Goal: Task Accomplishment & Management: Manage account settings

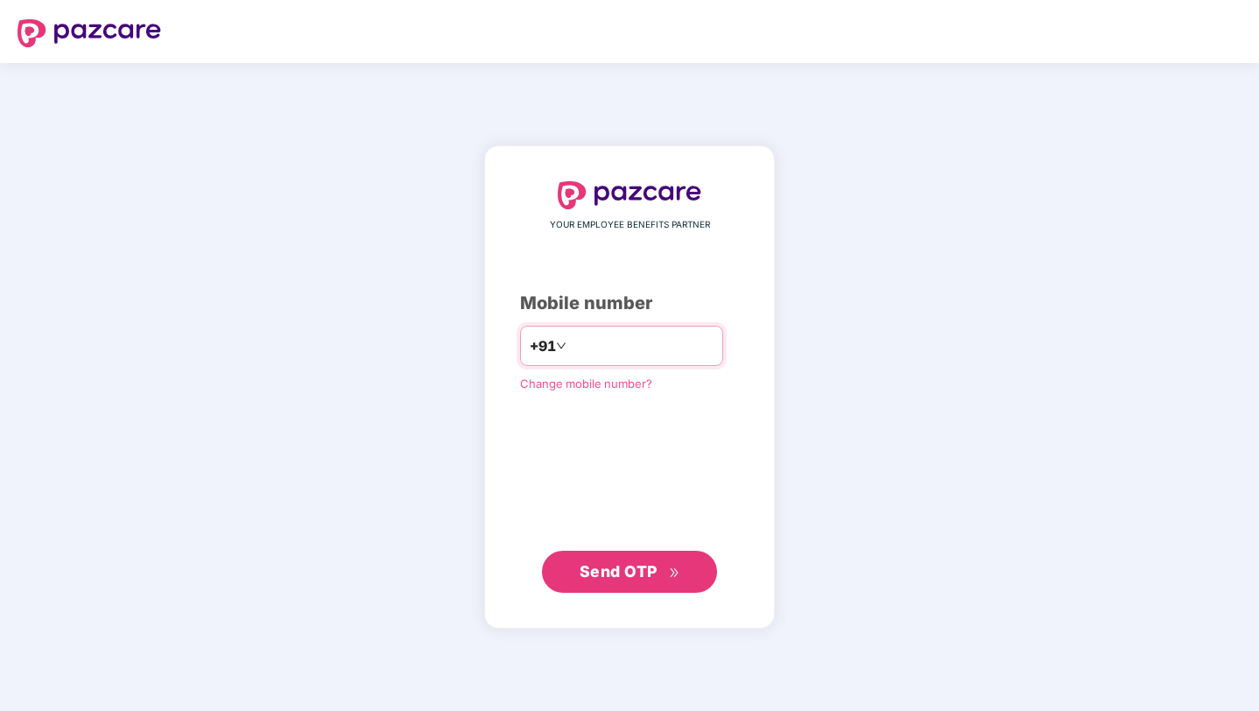
type input "**********"
click at [629, 575] on span "Send OTP" at bounding box center [619, 571] width 78 height 18
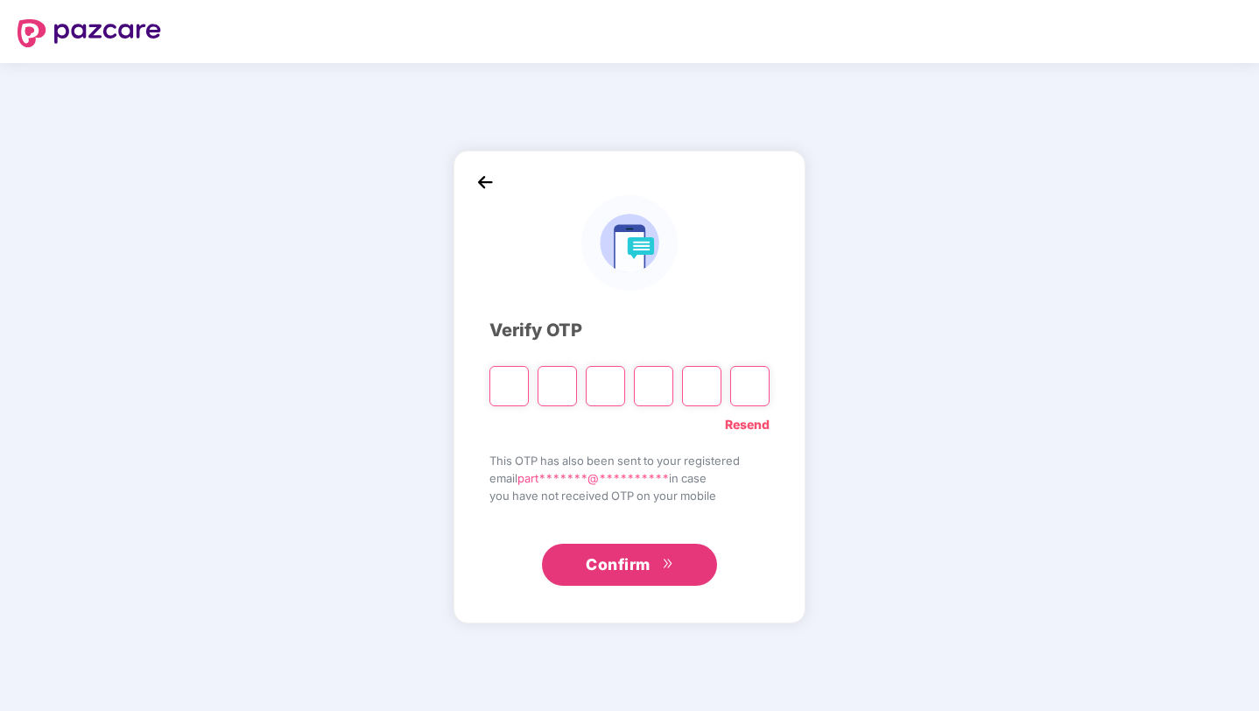
type input "*"
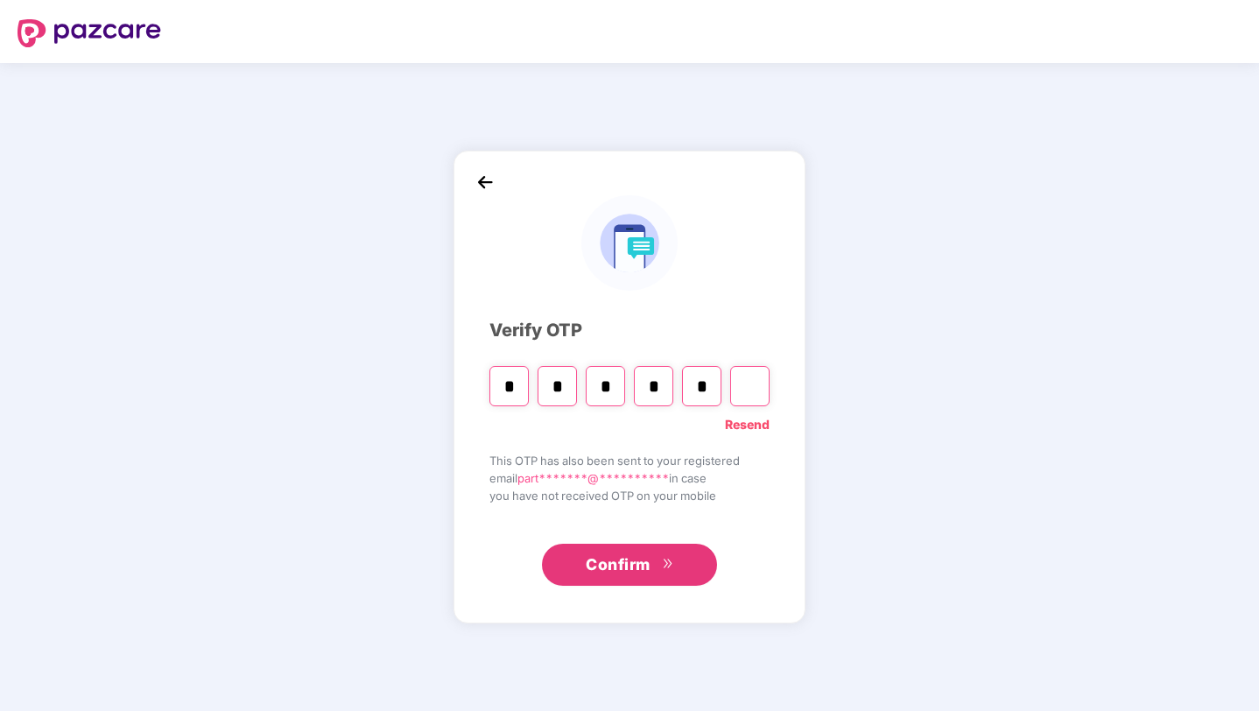
type input "*"
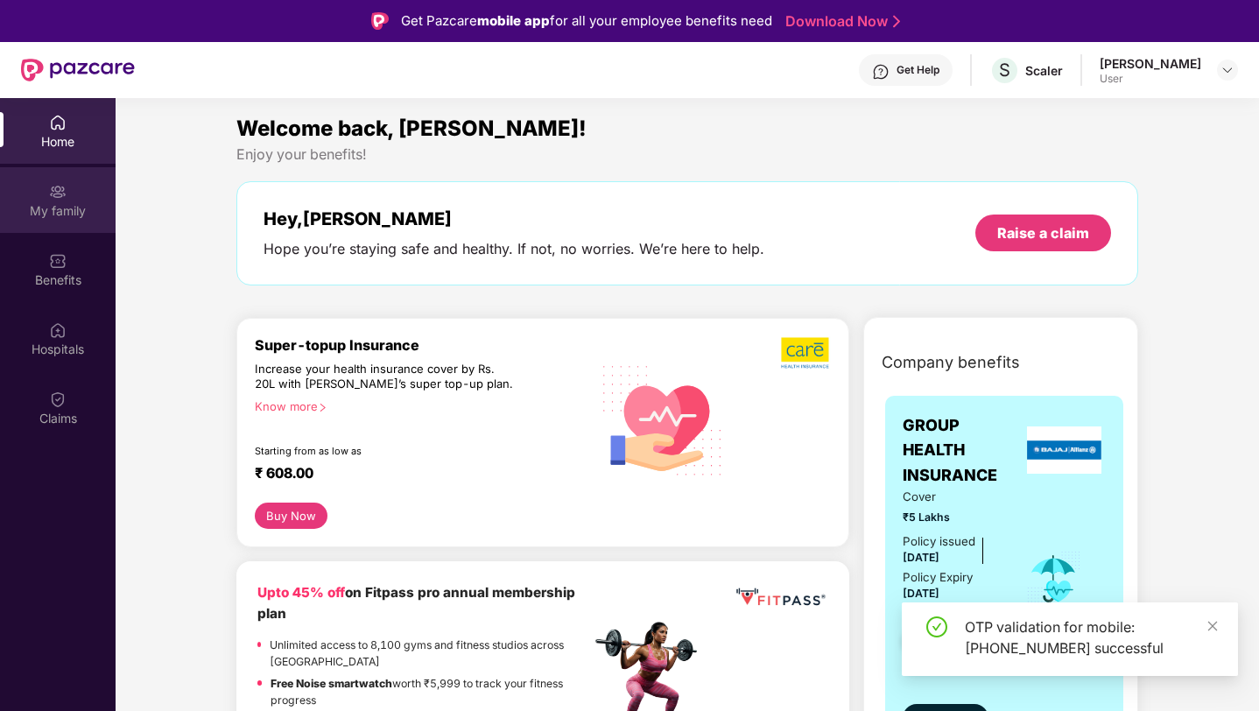
click at [53, 206] on div "My family" at bounding box center [58, 211] width 116 height 18
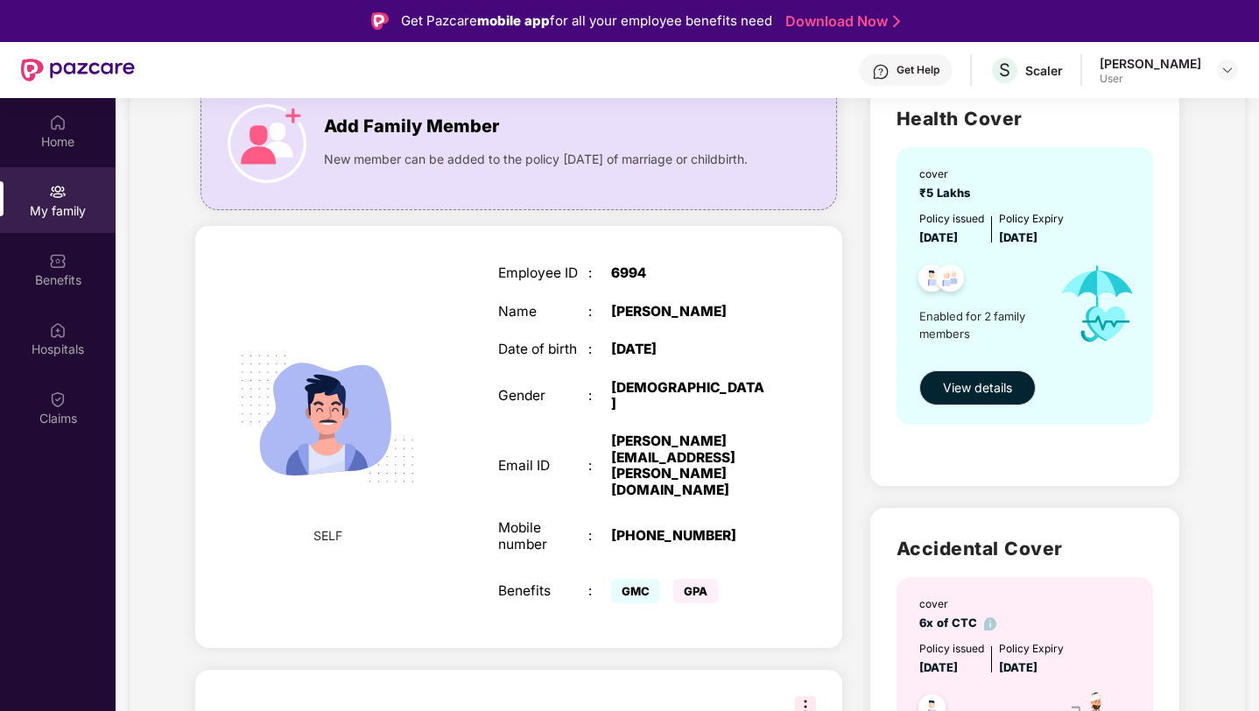
scroll to position [321, 0]
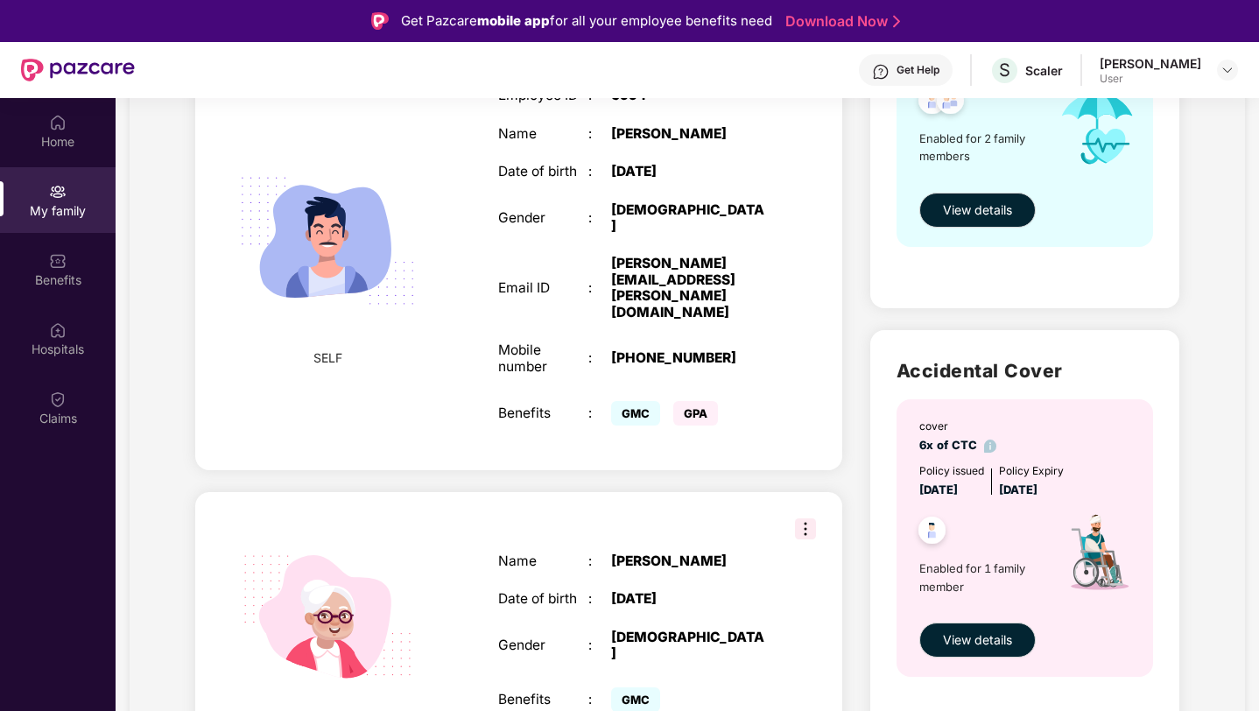
click at [806, 518] on img at bounding box center [805, 528] width 21 height 21
click at [746, 554] on div "Name : [PERSON_NAME] Date of birth : [DEMOGRAPHIC_DATA] Gender : [DEMOGRAPHIC_D…" at bounding box center [634, 634] width 306 height 207
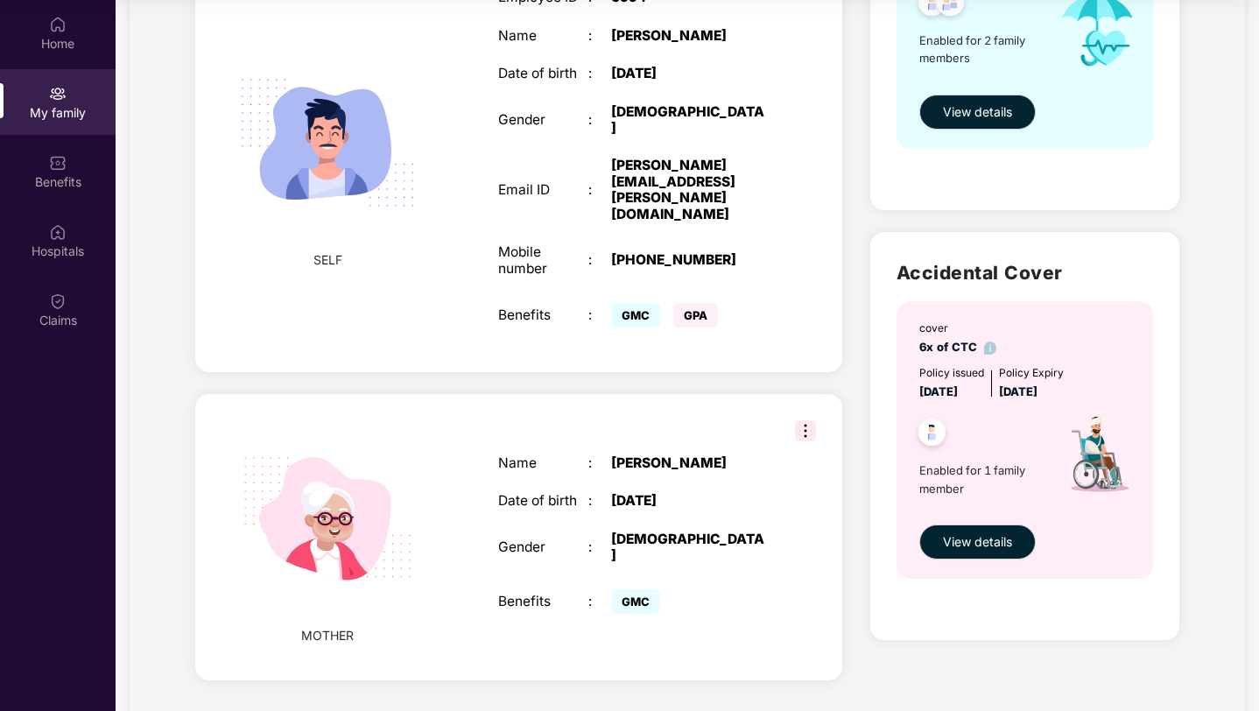
scroll to position [0, 0]
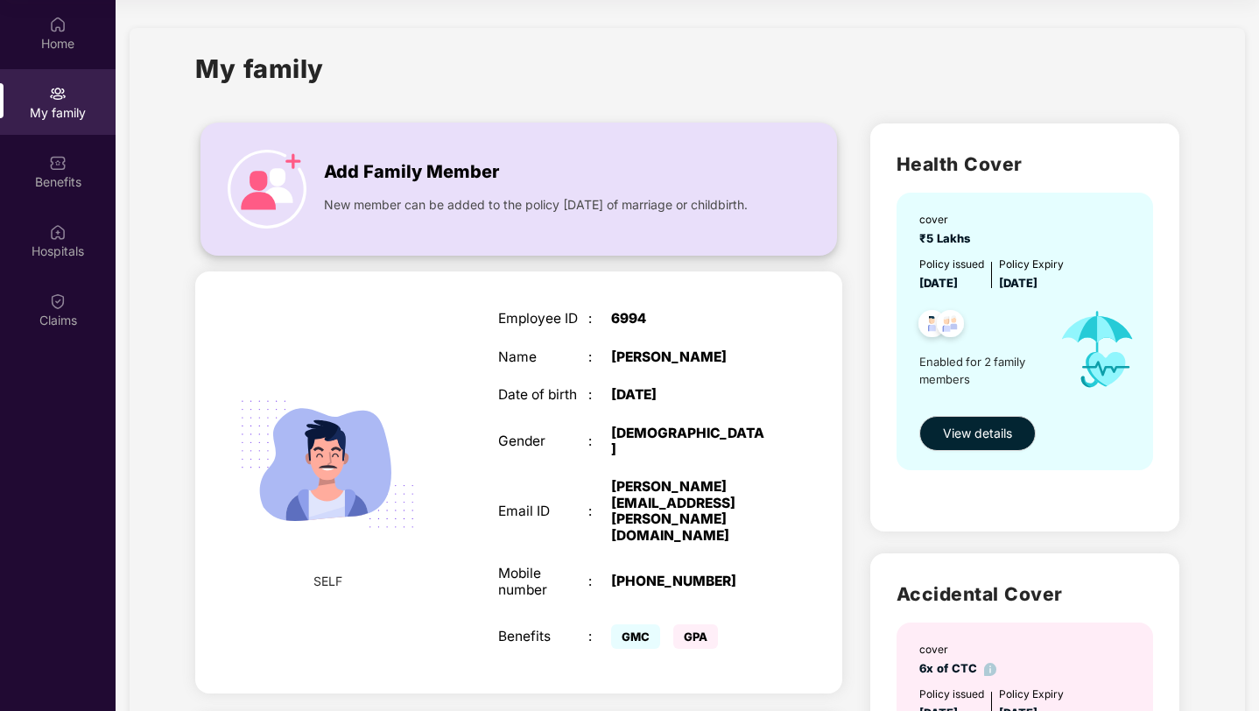
click at [509, 192] on div "New member can be added to the policy [DATE] of marriage or childbirth." at bounding box center [542, 200] width 436 height 28
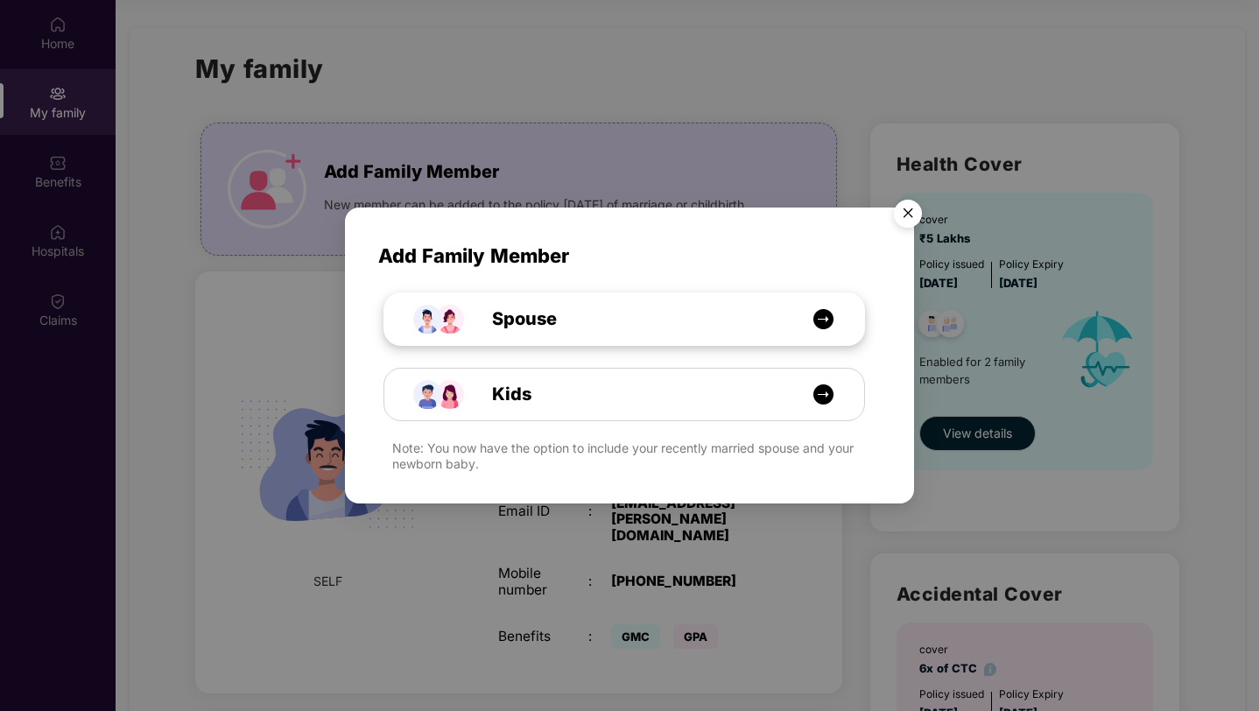
click at [582, 306] on div "Spouse" at bounding box center [633, 319] width 360 height 27
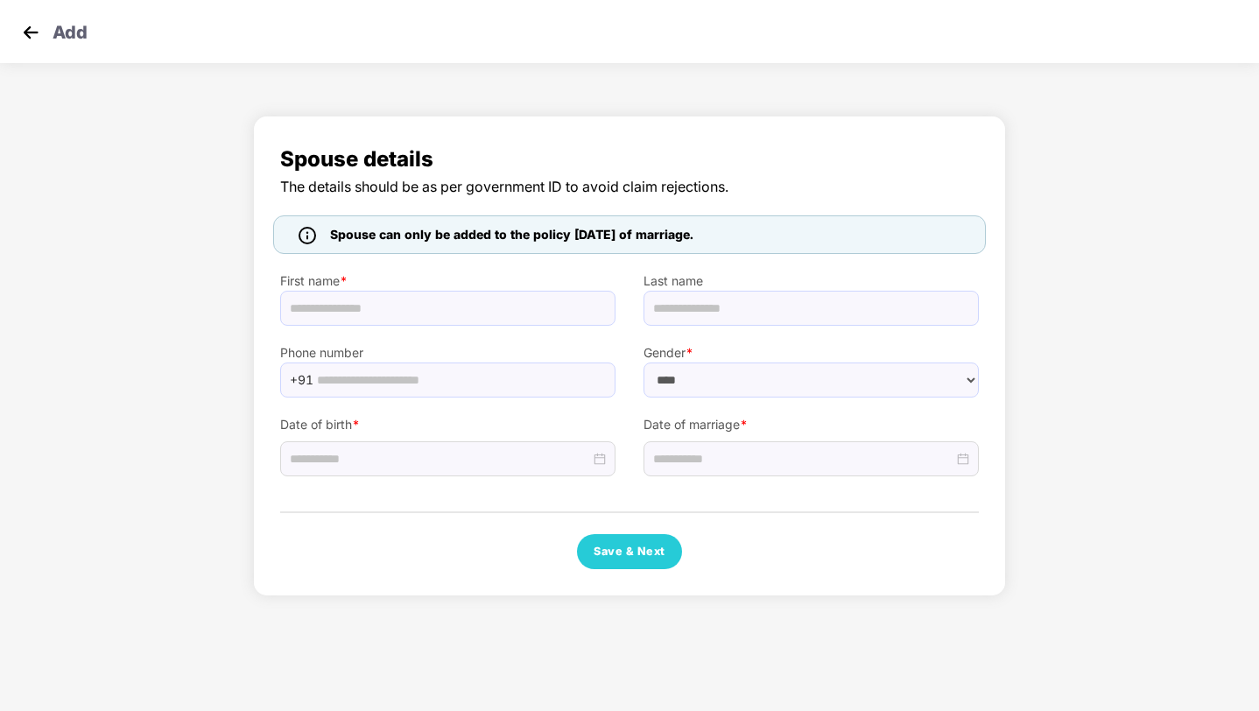
select select "******"
click at [1050, 140] on div "Spouse details The details should be as per government ID to avoid claim reject…" at bounding box center [629, 360] width 1259 height 507
click at [23, 25] on img at bounding box center [31, 32] width 26 height 26
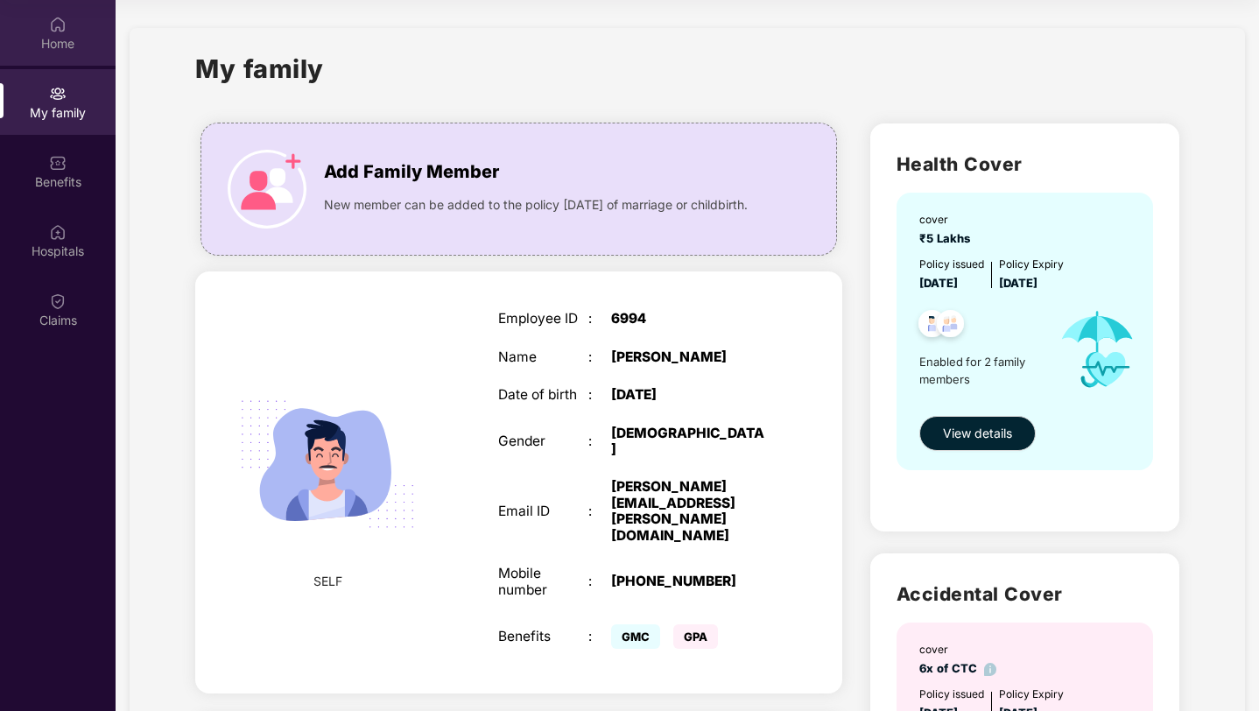
click at [55, 40] on div "Home" at bounding box center [58, 44] width 116 height 18
